Goal: Task Accomplishment & Management: Use online tool/utility

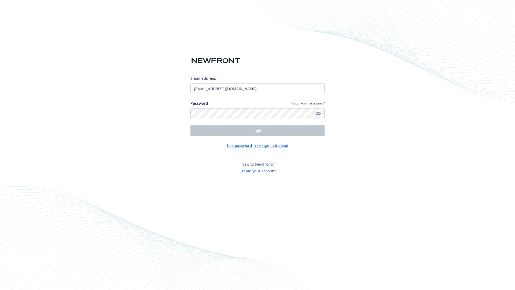
type input "[EMAIL_ADDRESS][DOMAIN_NAME]"
click at [258, 131] on span "Login" at bounding box center [258, 130] width 10 height 5
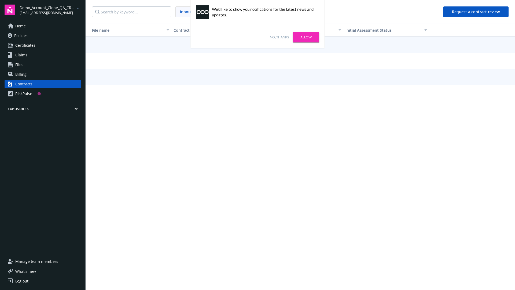
click at [279, 37] on link "No, thanks" at bounding box center [279, 37] width 19 height 5
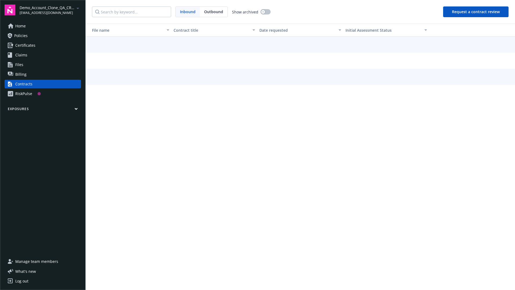
click at [476, 12] on button "Request a contract review" at bounding box center [475, 11] width 65 height 11
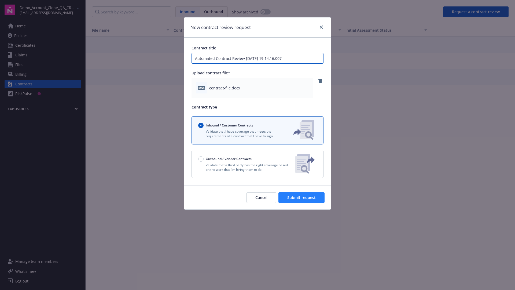
type input "Automated Contract Review [DATE] 19:14:16.007"
click at [302, 198] on span "Submit request" at bounding box center [301, 197] width 28 height 5
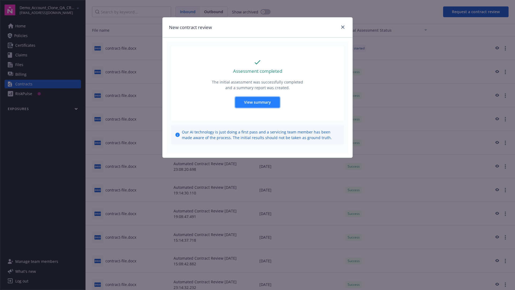
click at [257, 102] on span "View summary" at bounding box center [257, 102] width 27 height 5
